Goal: Task Accomplishment & Management: Use online tool/utility

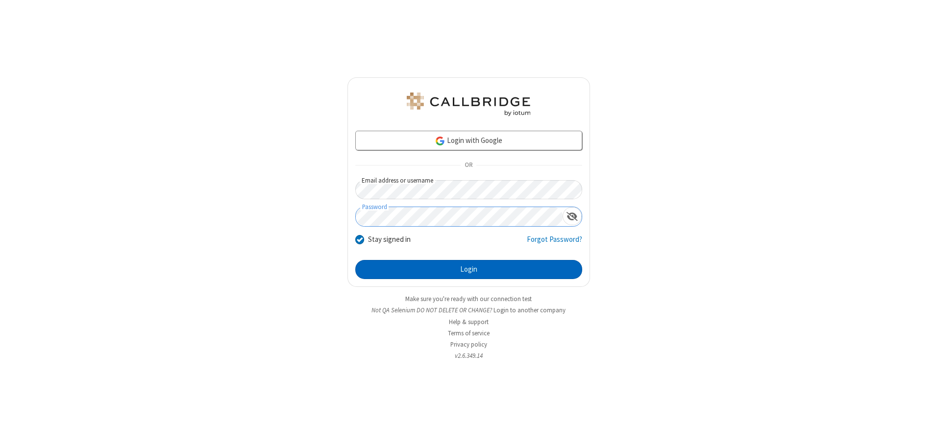
click at [468, 270] on button "Login" at bounding box center [468, 270] width 227 height 20
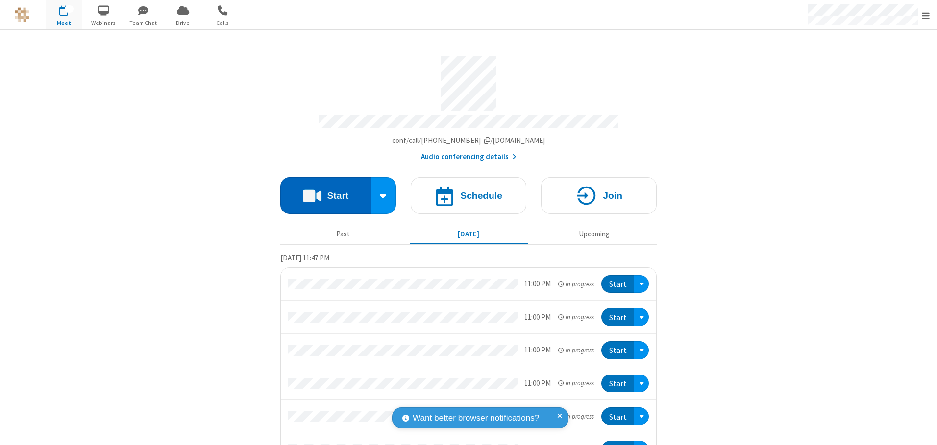
click at [321, 192] on button "Start" at bounding box center [325, 195] width 91 height 37
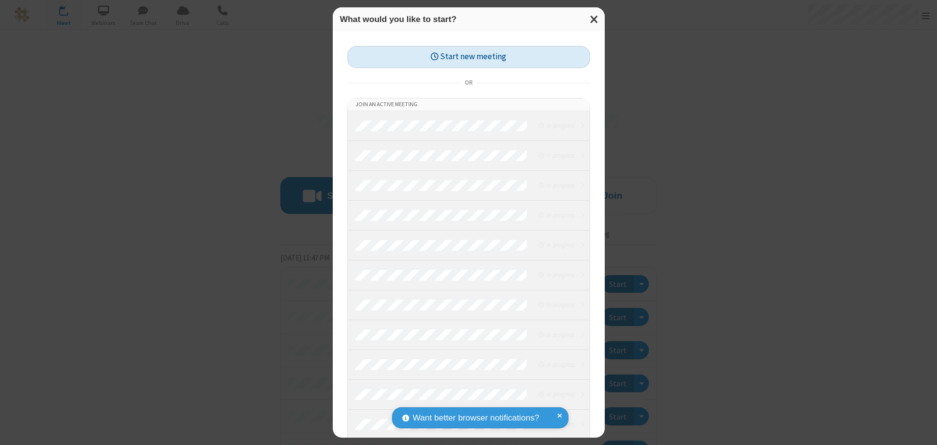
click at [466, 57] on button "Start new meeting" at bounding box center [468, 57] width 243 height 22
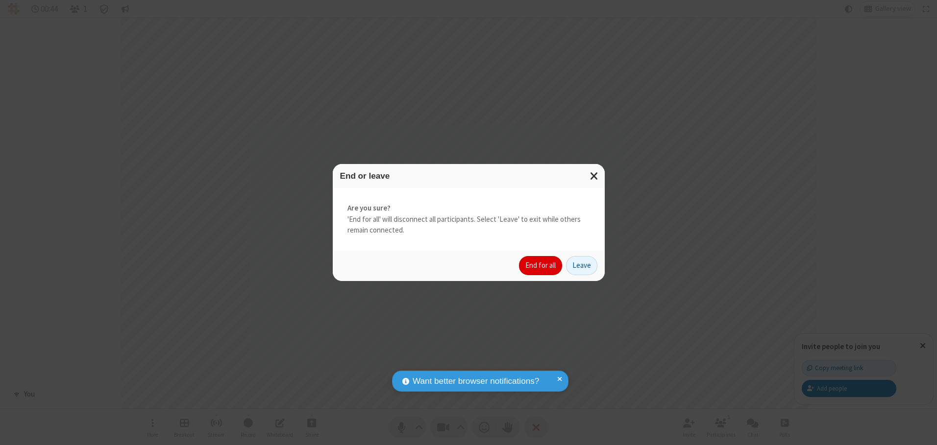
click at [541, 266] on button "End for all" at bounding box center [540, 266] width 43 height 20
